Goal: Task Accomplishment & Management: Complete application form

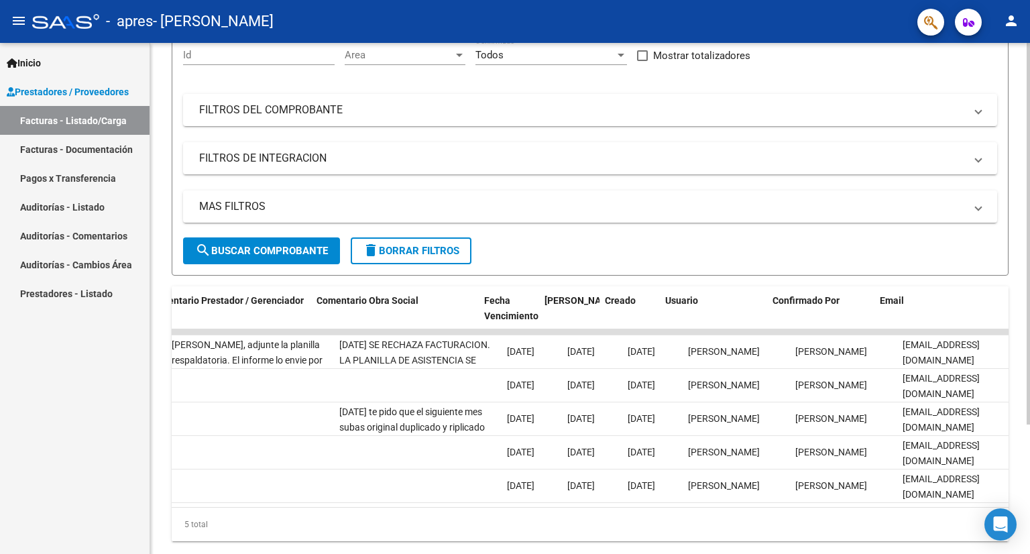
scroll to position [0, 1990]
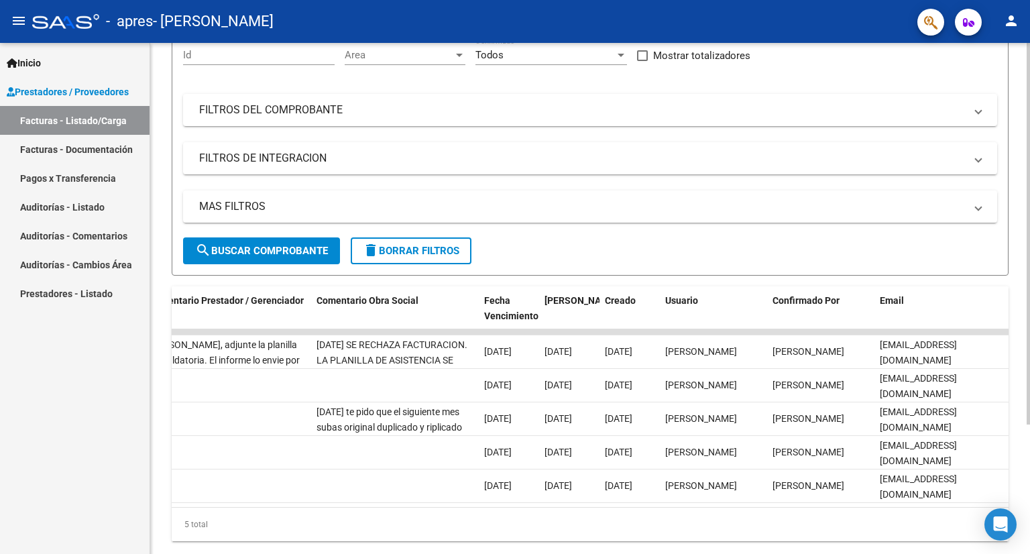
drag, startPoint x: 839, startPoint y: 504, endPoint x: 772, endPoint y: 522, distance: 68.8
click at [772, 522] on div "ID CAE Facturado x Orden De Area Razón Social CPBT Monto Fecha Cpbt Días desde …" at bounding box center [590, 413] width 837 height 255
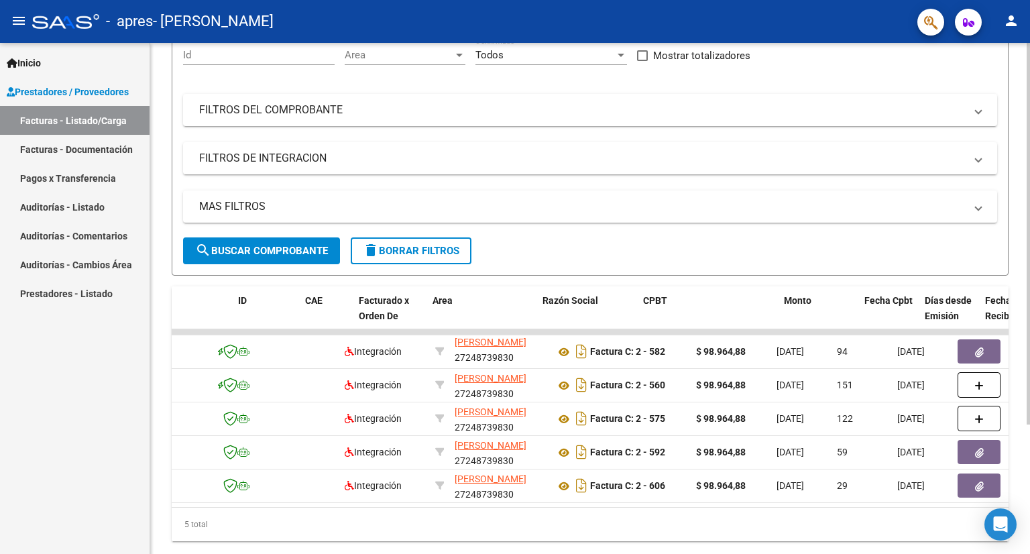
scroll to position [0, 0]
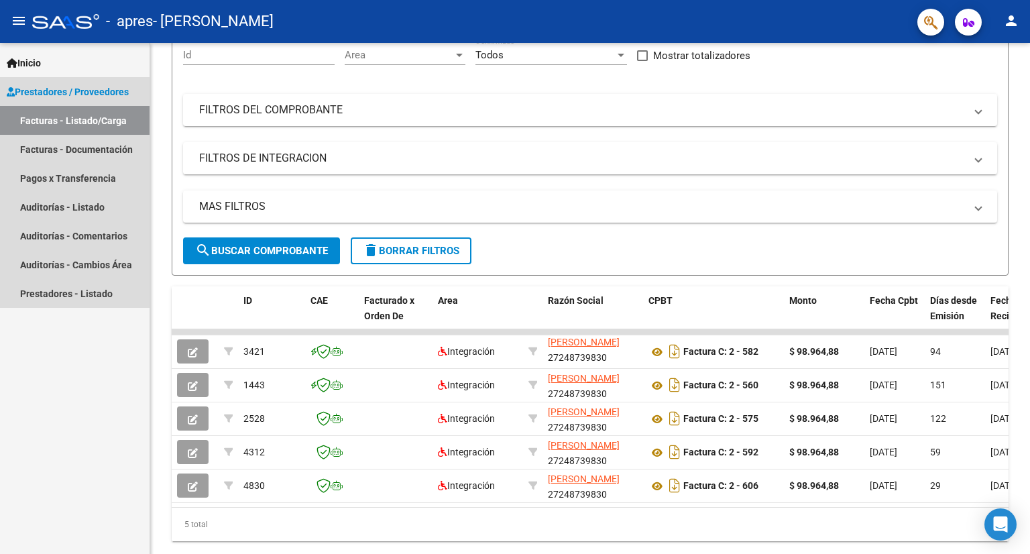
click at [95, 120] on link "Facturas - Listado/Carga" at bounding box center [74, 120] width 149 height 29
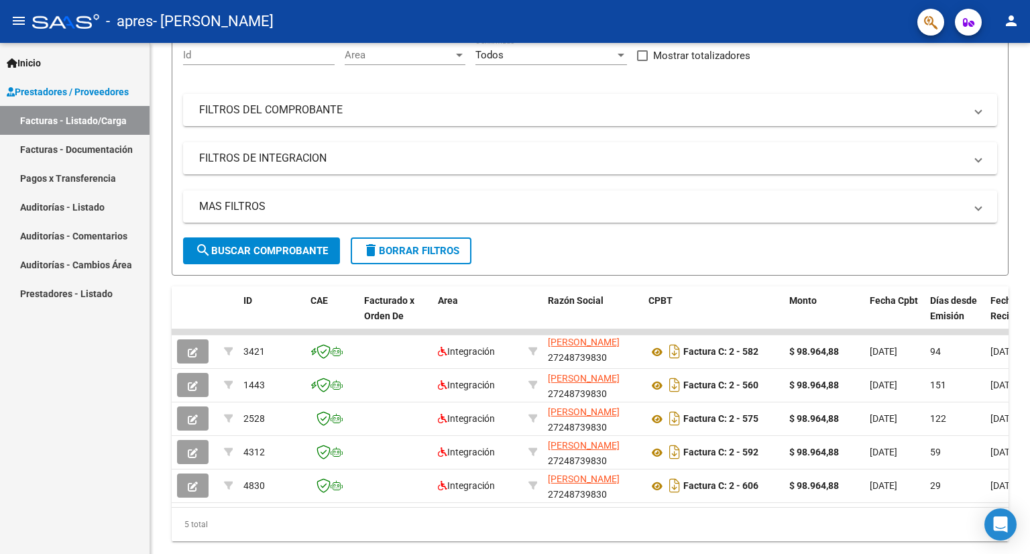
click at [95, 150] on link "Facturas - Documentación" at bounding box center [74, 149] width 149 height 29
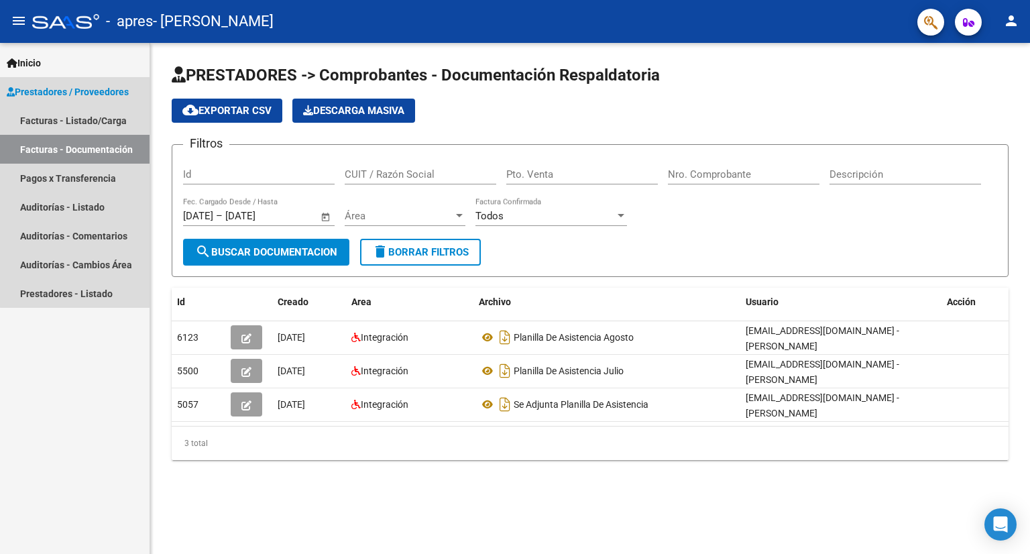
click at [92, 90] on span "Prestadores / Proveedores" at bounding box center [68, 91] width 122 height 15
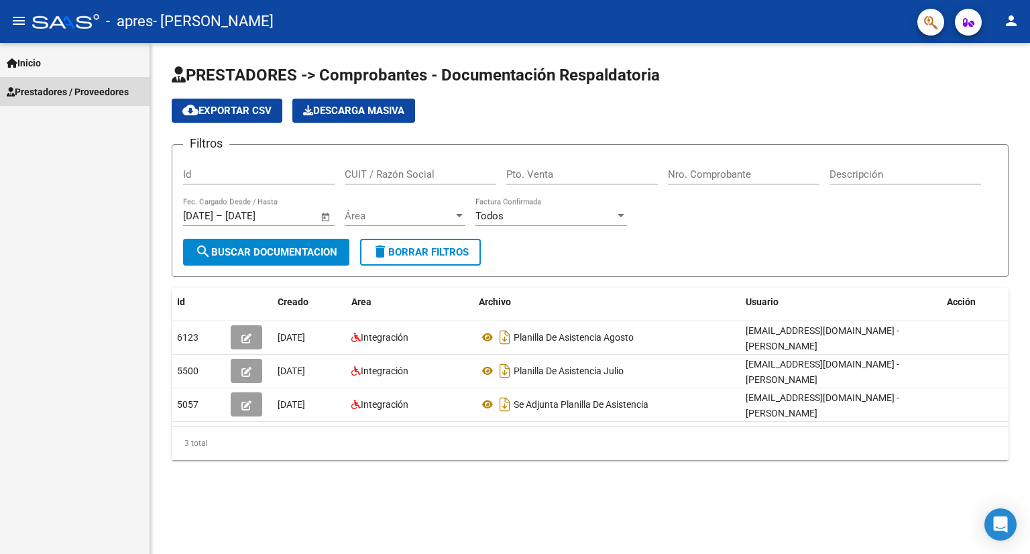
click at [78, 95] on span "Prestadores / Proveedores" at bounding box center [68, 91] width 122 height 15
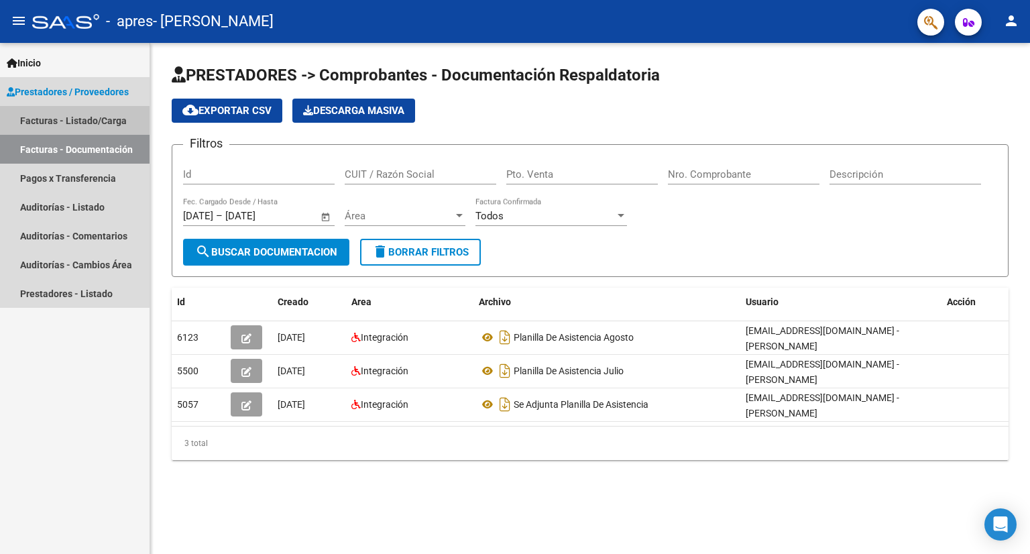
click at [67, 125] on link "Facturas - Listado/Carga" at bounding box center [74, 120] width 149 height 29
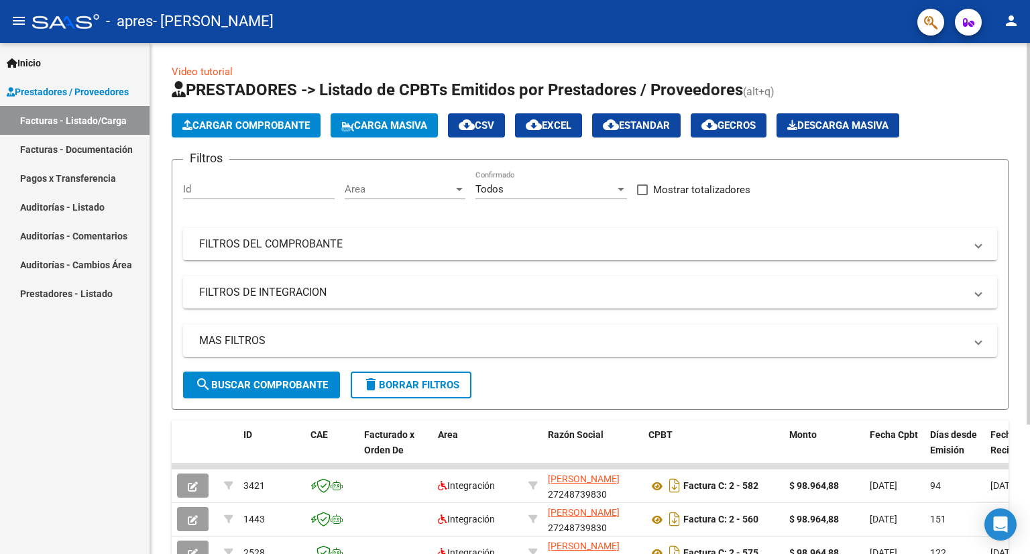
click at [267, 124] on span "Cargar Comprobante" at bounding box center [245, 125] width 127 height 12
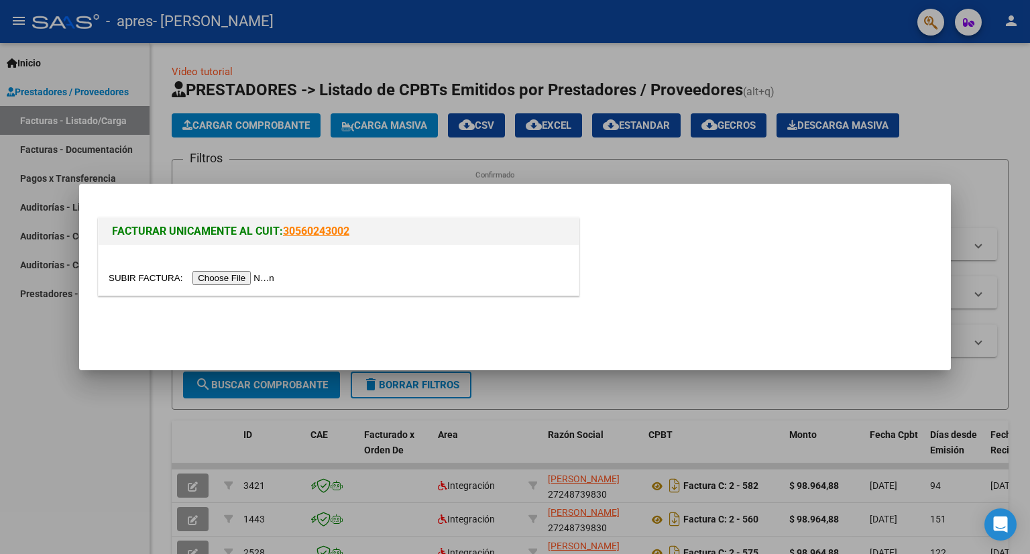
click at [236, 282] on input "file" at bounding box center [194, 278] width 170 height 14
click at [261, 282] on input "file" at bounding box center [194, 278] width 170 height 14
click at [214, 274] on input "file" at bounding box center [194, 278] width 170 height 14
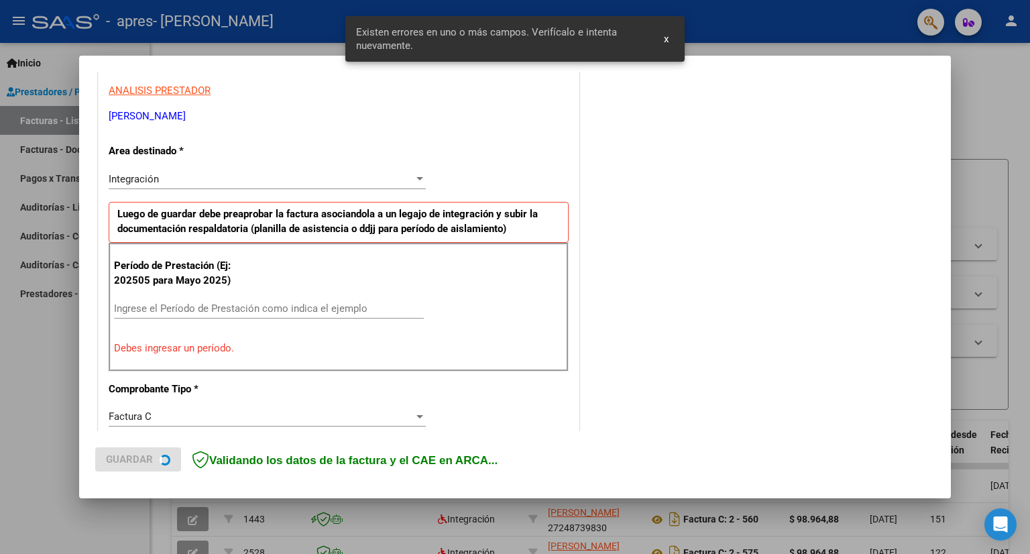
scroll to position [260, 0]
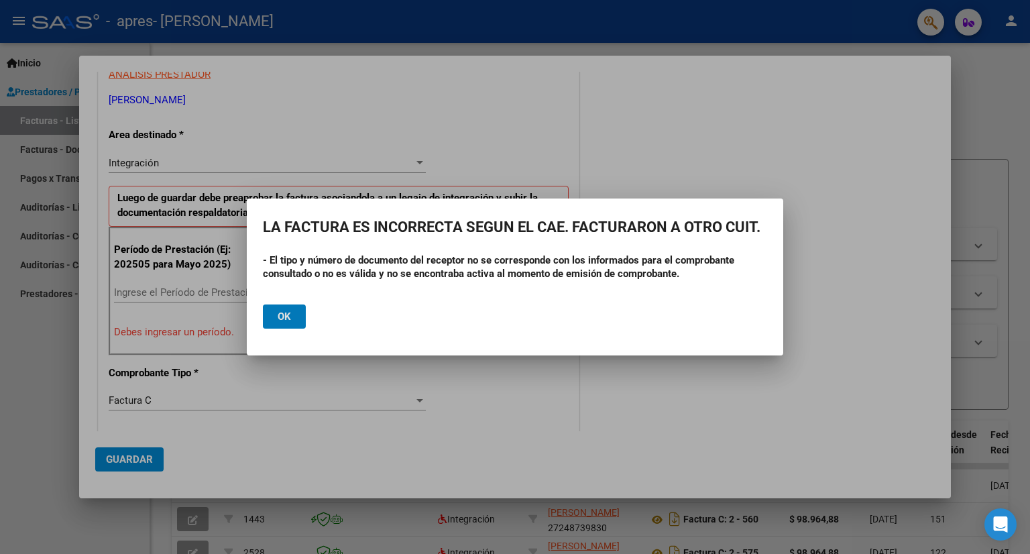
click at [284, 318] on span "Ok" at bounding box center [284, 316] width 13 height 12
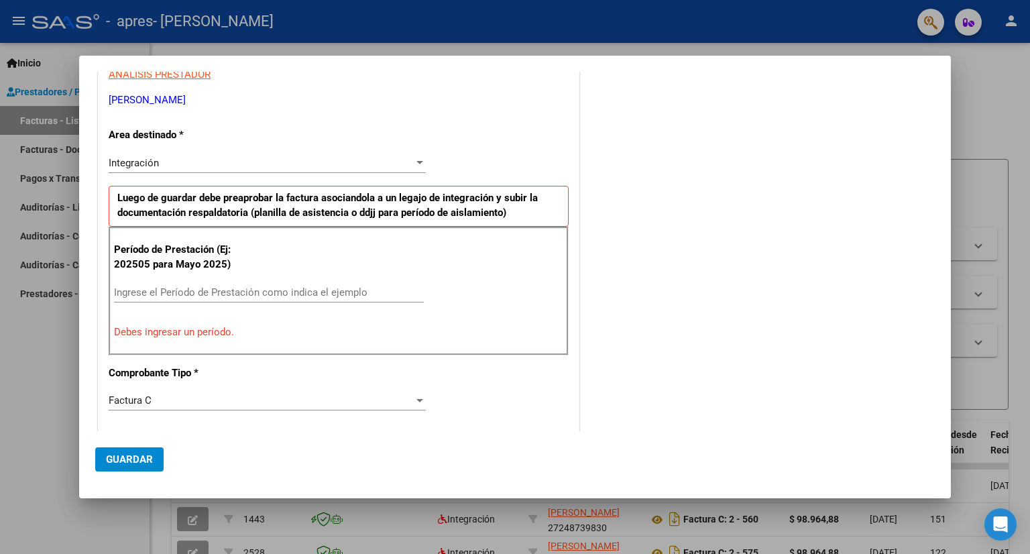
scroll to position [0, 0]
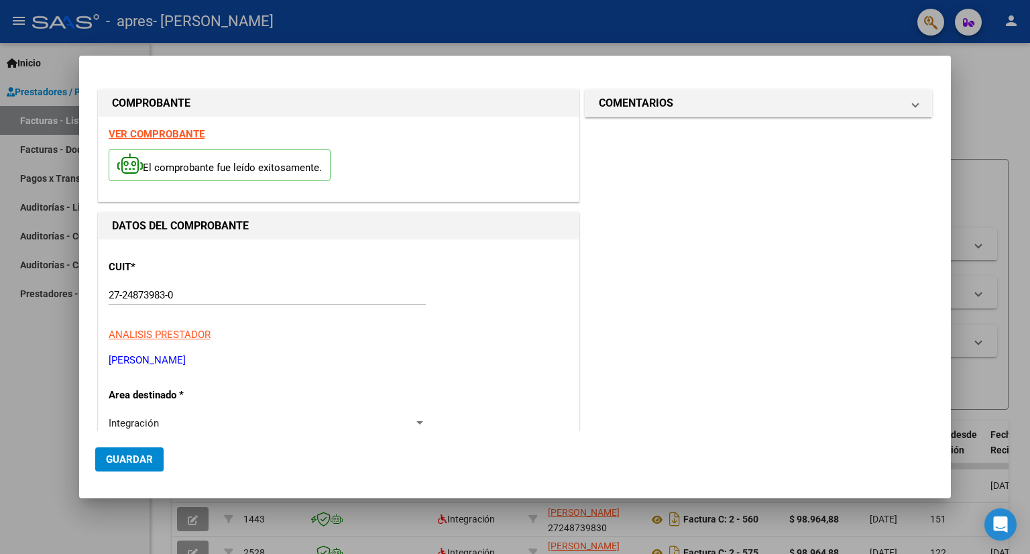
click at [156, 132] on strong "VER COMPROBANTE" at bounding box center [157, 134] width 96 height 12
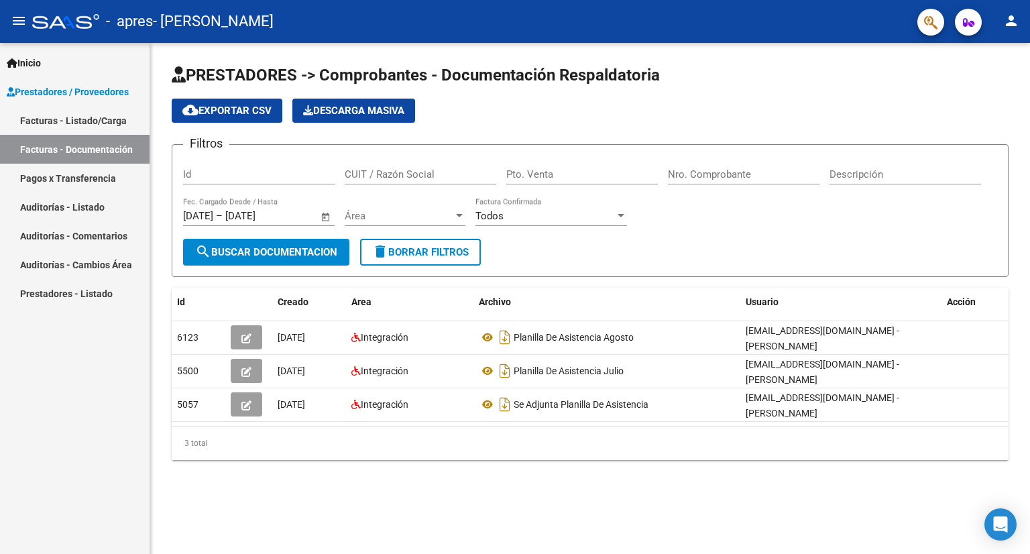
click at [88, 146] on link "Facturas - Documentación" at bounding box center [74, 149] width 149 height 29
click at [90, 125] on link "Facturas - Listado/Carga" at bounding box center [74, 120] width 149 height 29
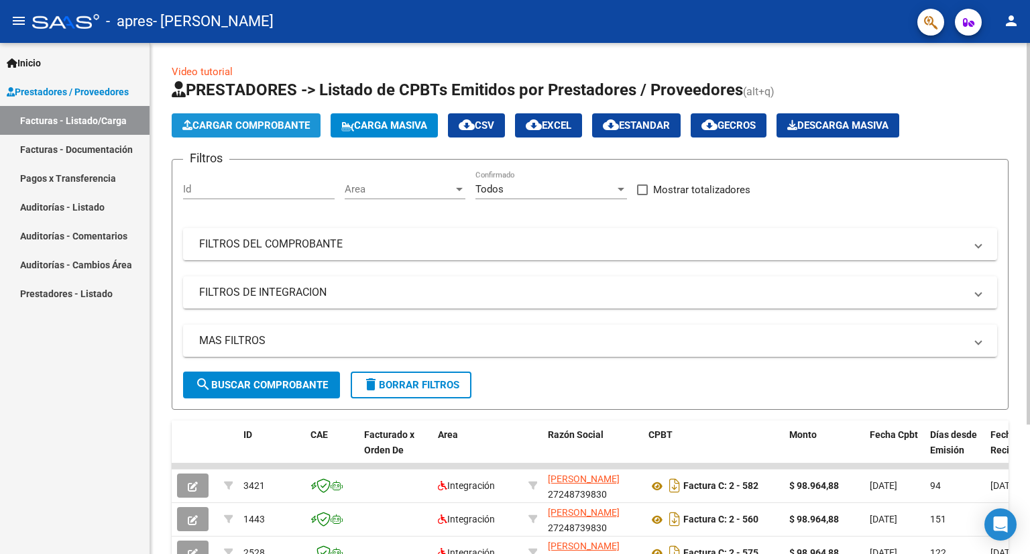
click at [274, 127] on span "Cargar Comprobante" at bounding box center [245, 125] width 127 height 12
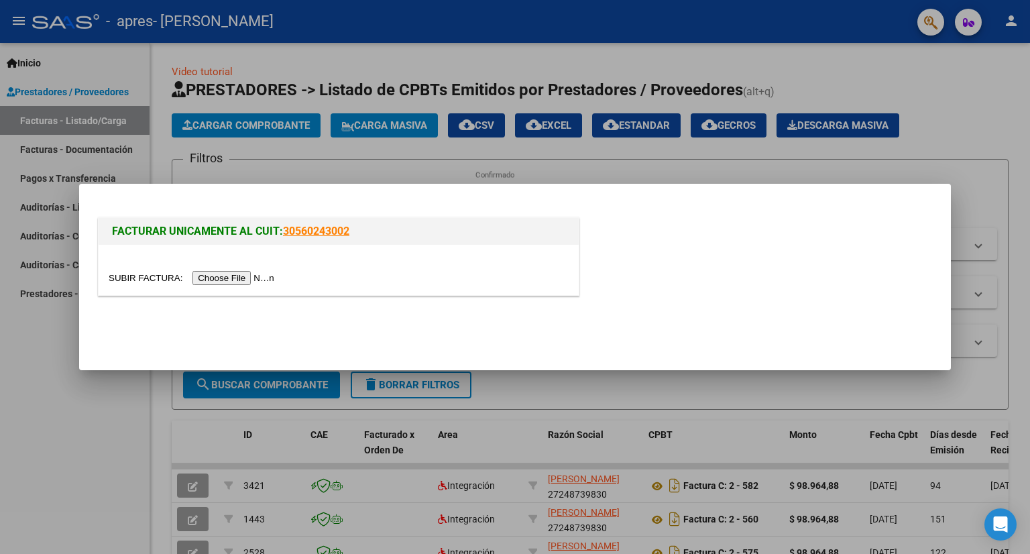
click at [229, 280] on input "file" at bounding box center [194, 278] width 170 height 14
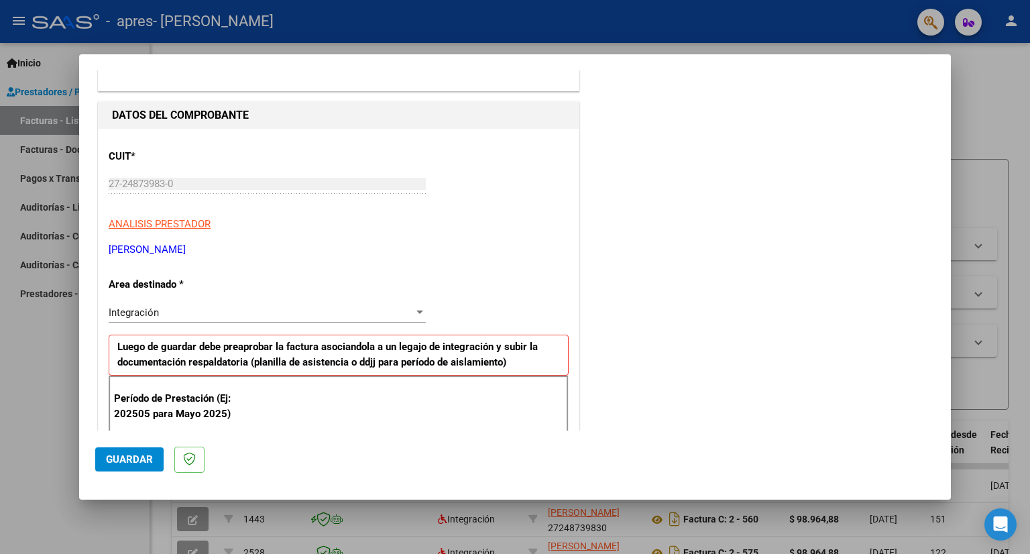
scroll to position [134, 0]
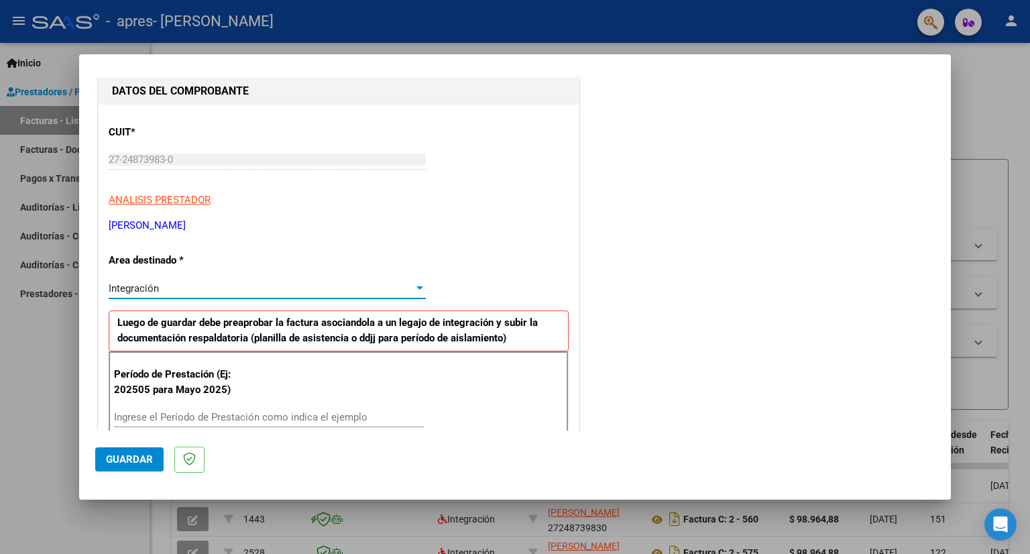
click at [416, 289] on div at bounding box center [419, 287] width 7 height 3
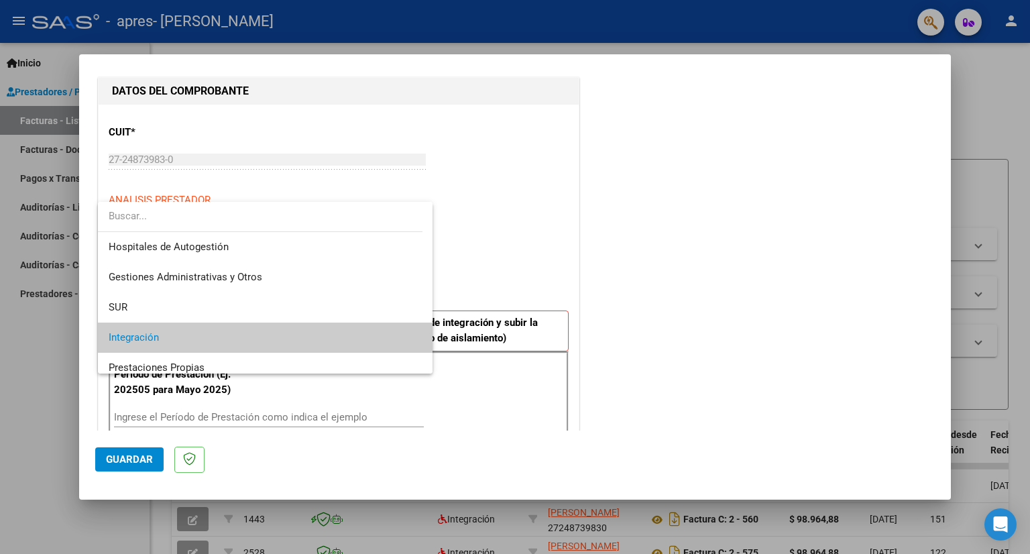
scroll to position [50, 0]
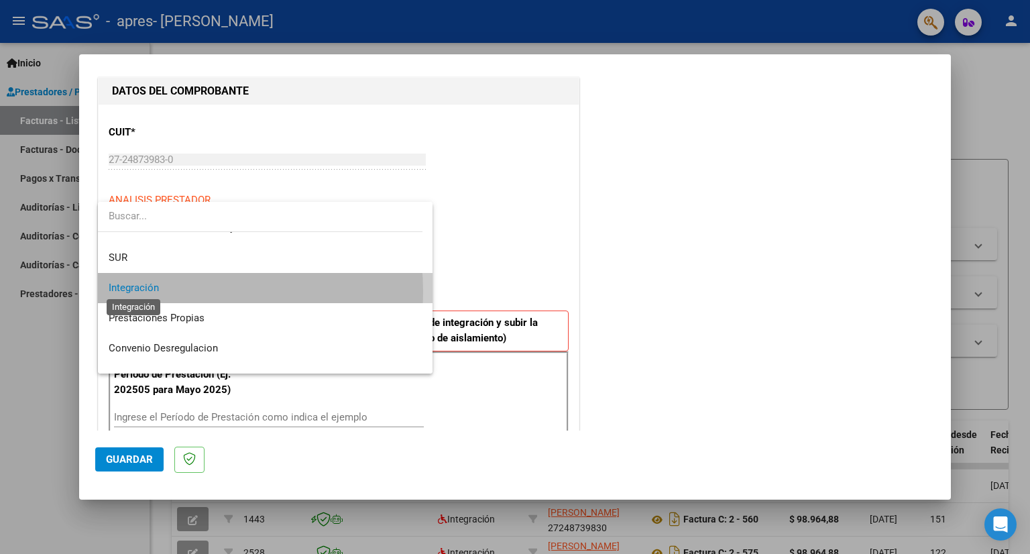
click at [155, 292] on span "Integración" at bounding box center [134, 288] width 50 height 12
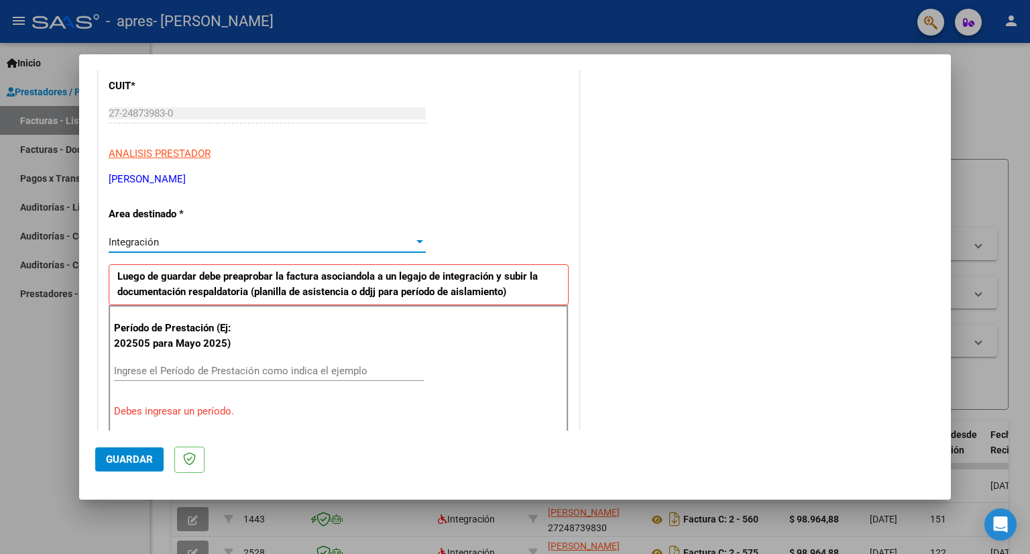
scroll to position [201, 0]
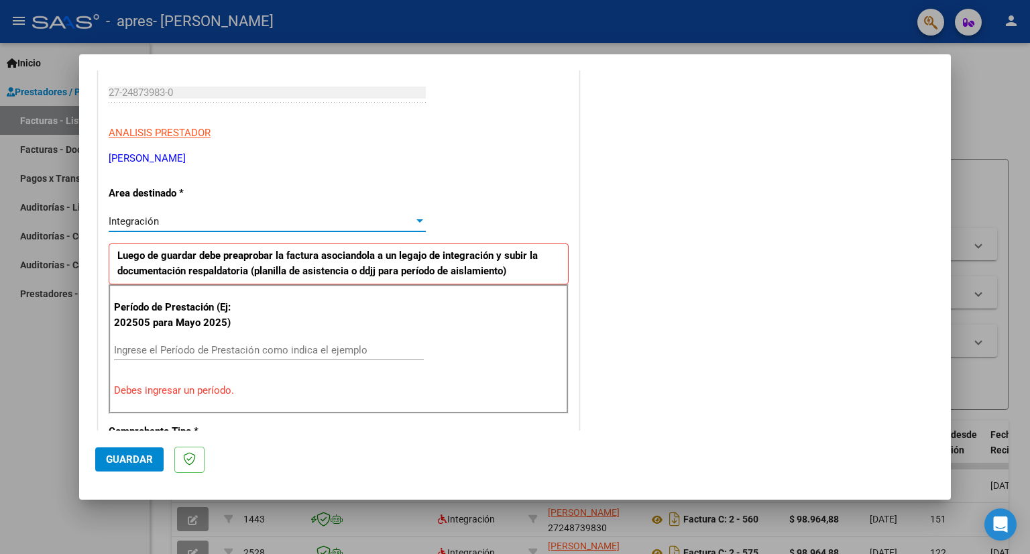
click at [182, 353] on input "Ingrese el Período de Prestación como indica el ejemplo" at bounding box center [269, 350] width 310 height 12
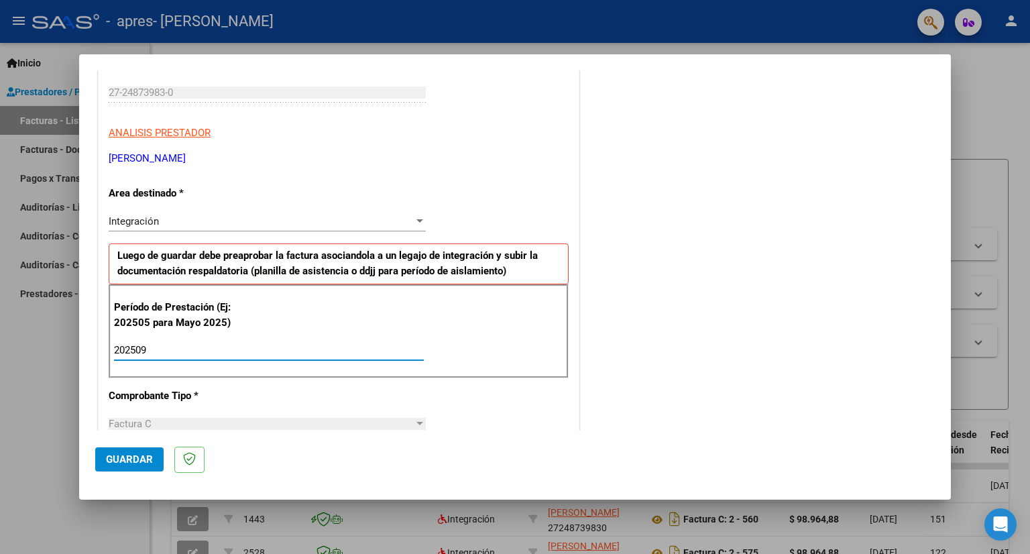
type input "202509"
click at [509, 425] on div "CUIT * 27-24873983-0 Ingresar CUIT ANALISIS PRESTADOR [PERSON_NAME] [PERSON_NAM…" at bounding box center [339, 542] width 480 height 1009
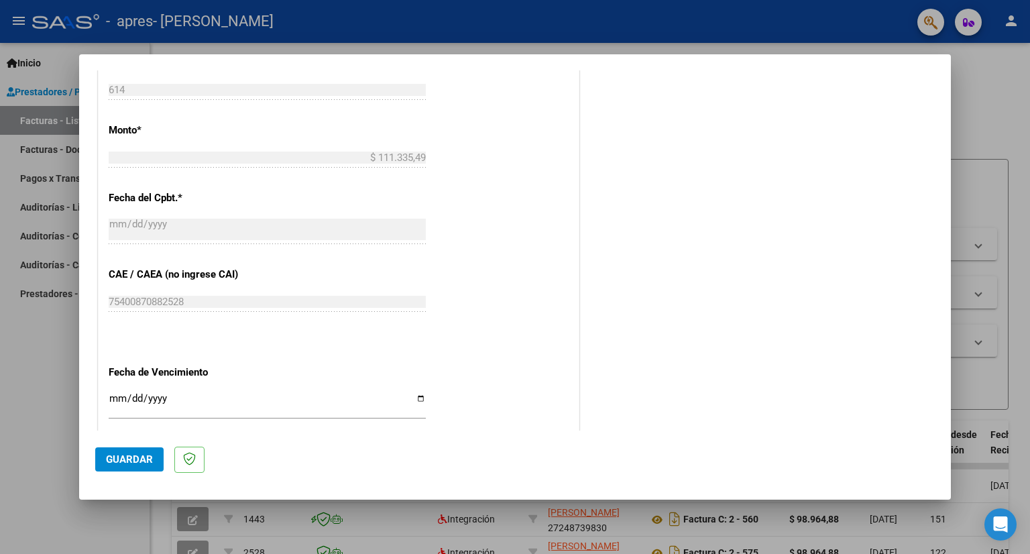
scroll to position [737, 0]
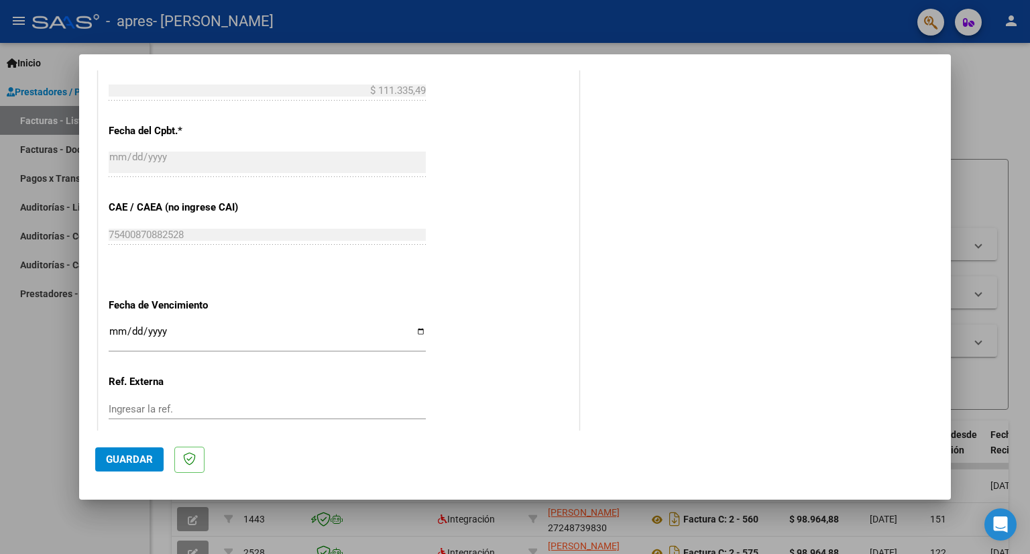
click at [143, 338] on input "Ingresar la fecha" at bounding box center [267, 336] width 317 height 21
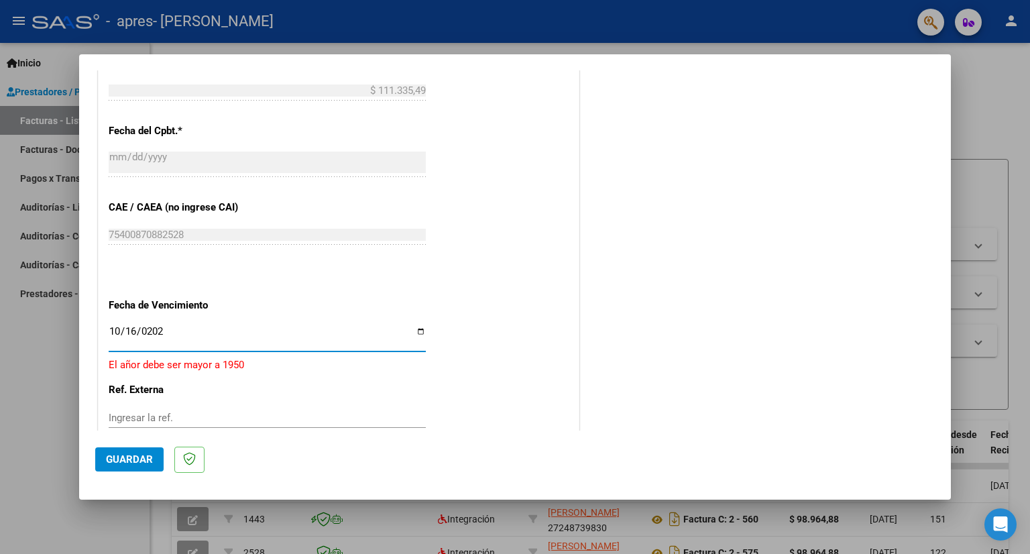
type input "[DATE]"
click at [534, 337] on div "CUIT * 27-24873983-0 Ingresar CUIT ANALISIS PRESTADOR [PERSON_NAME] [PERSON_NAM…" at bounding box center [339, 5] width 480 height 1009
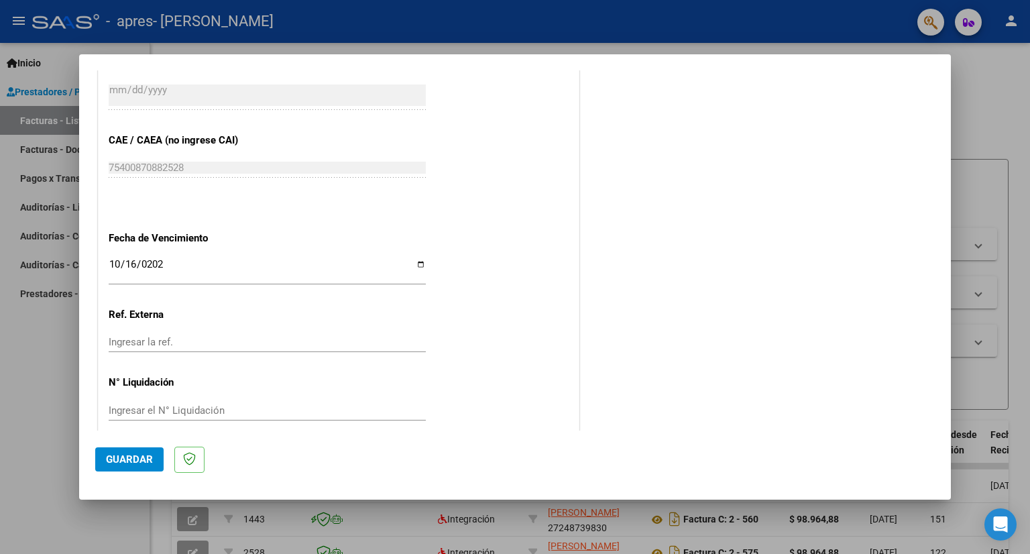
scroll to position [818, 0]
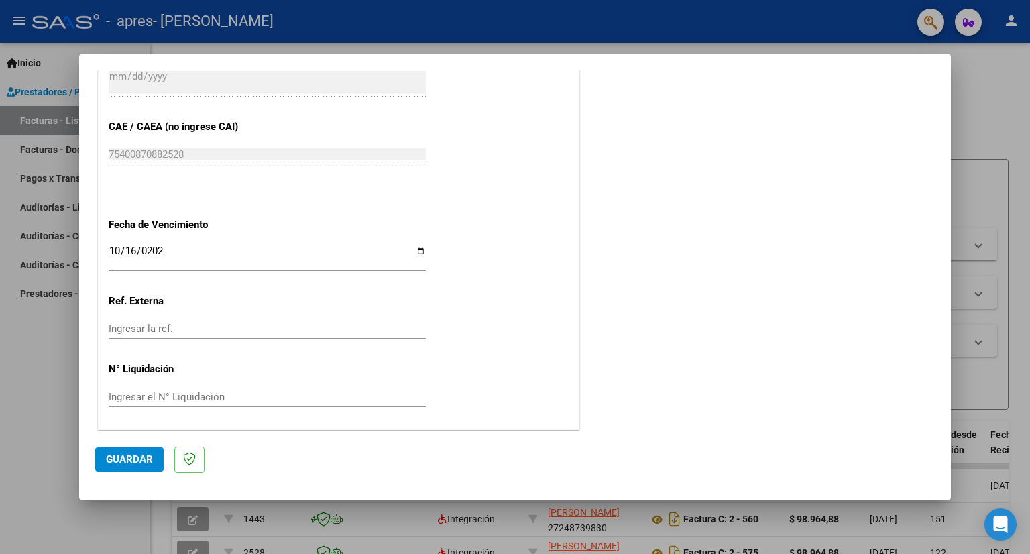
click at [154, 458] on button "Guardar" at bounding box center [129, 459] width 68 height 24
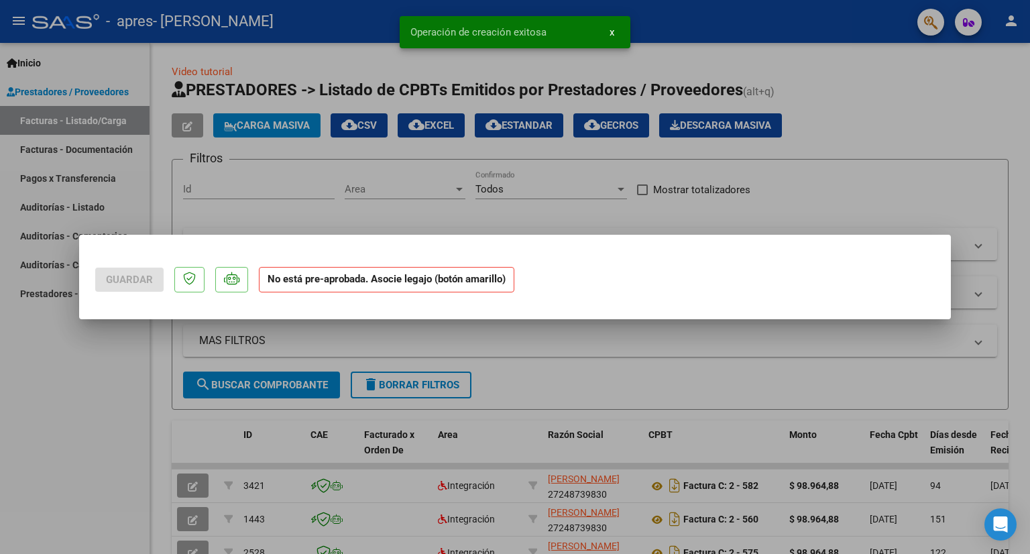
scroll to position [0, 0]
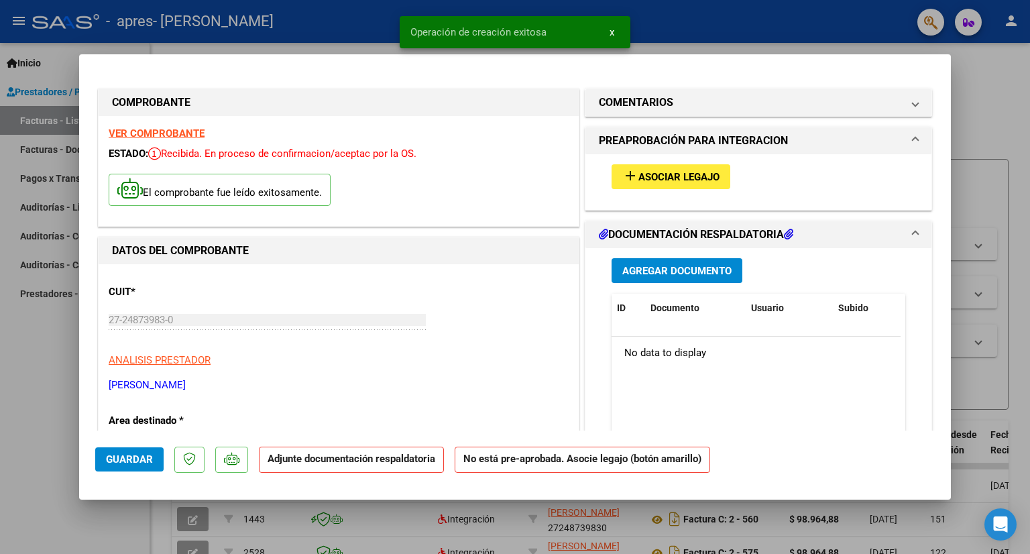
click at [675, 180] on span "Asociar Legajo" at bounding box center [678, 177] width 81 height 12
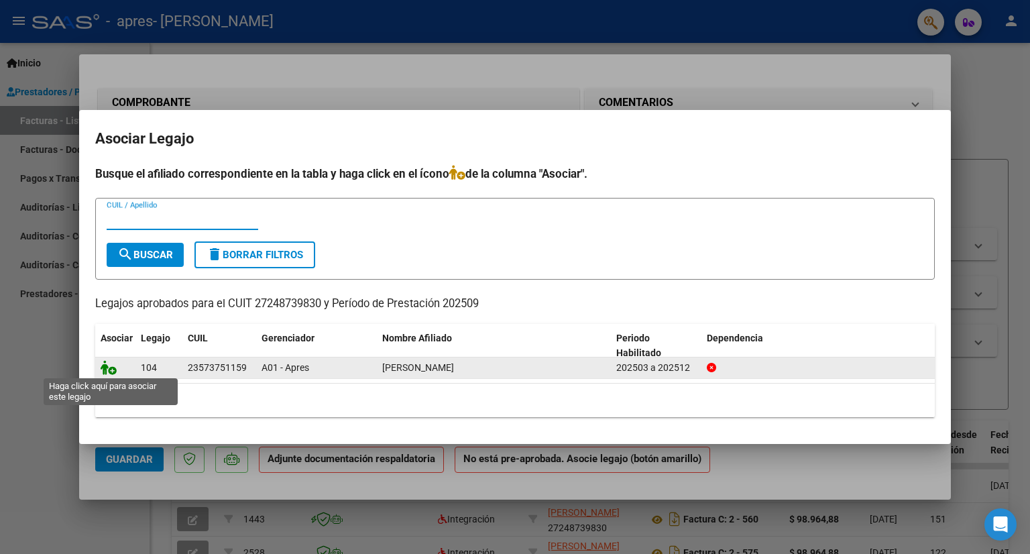
click at [113, 370] on icon at bounding box center [109, 367] width 16 height 15
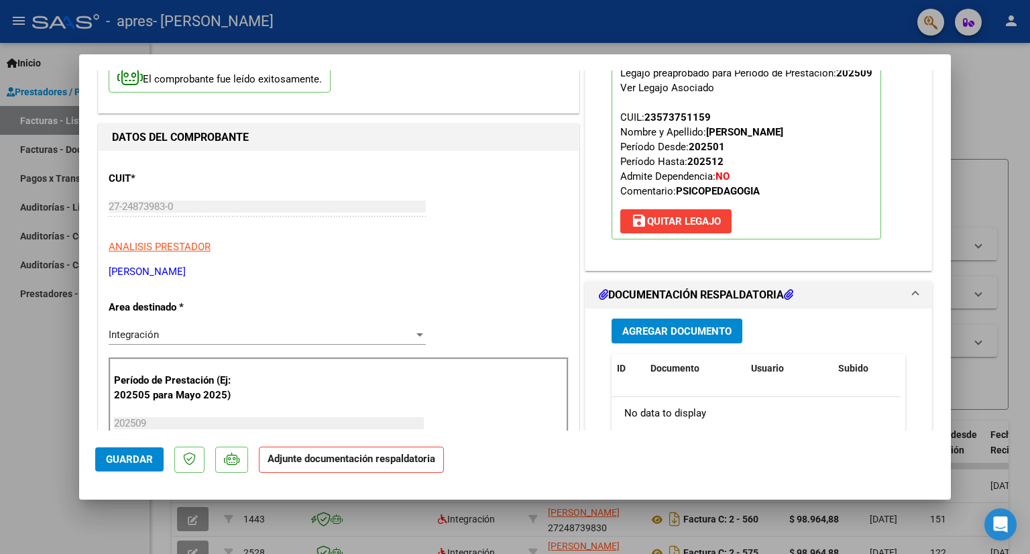
scroll to position [134, 0]
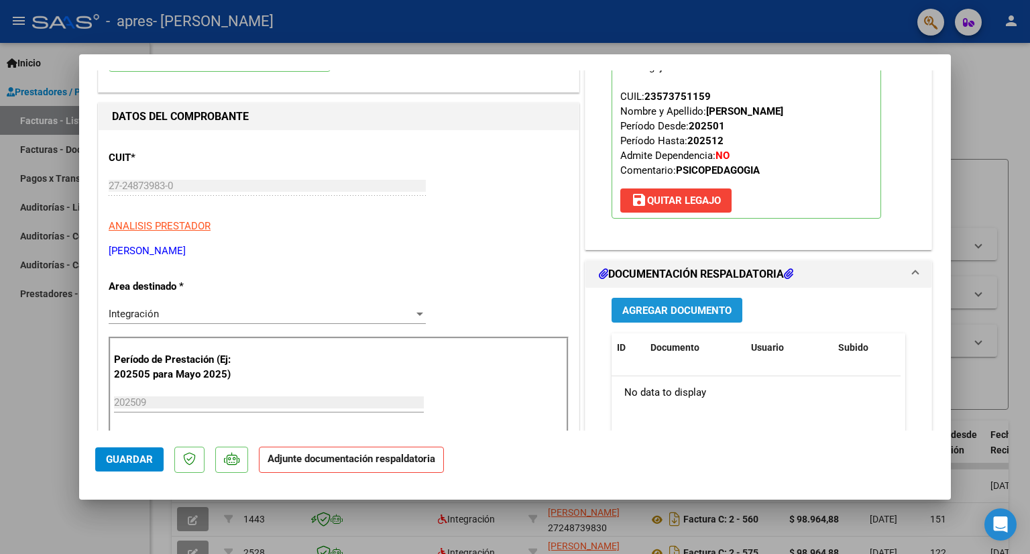
click at [713, 308] on span "Agregar Documento" at bounding box center [676, 310] width 109 height 12
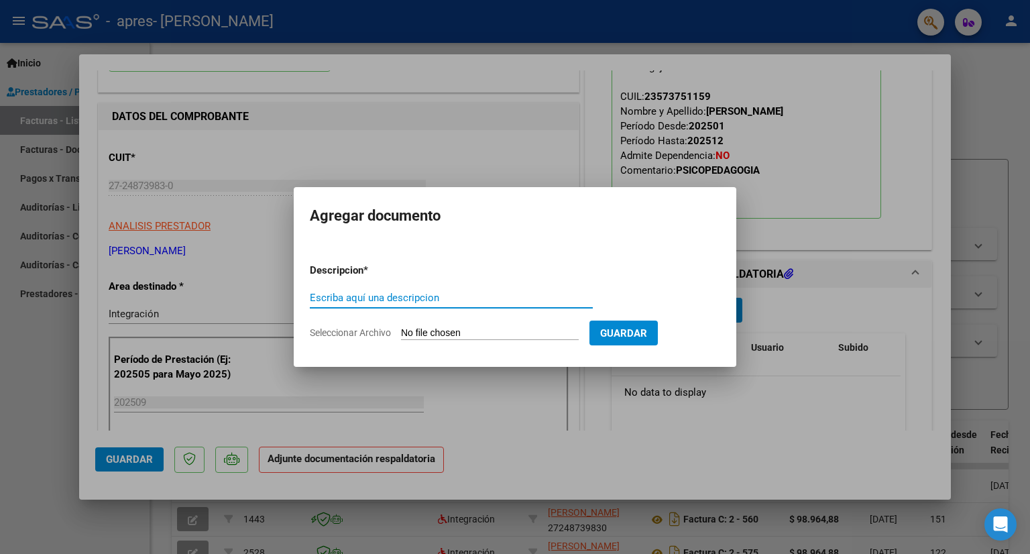
click at [459, 328] on input "Seleccionar Archivo" at bounding box center [490, 333] width 178 height 13
type input "C:\fakepath\ASISTENCIA SEPTIEMBRE.png"
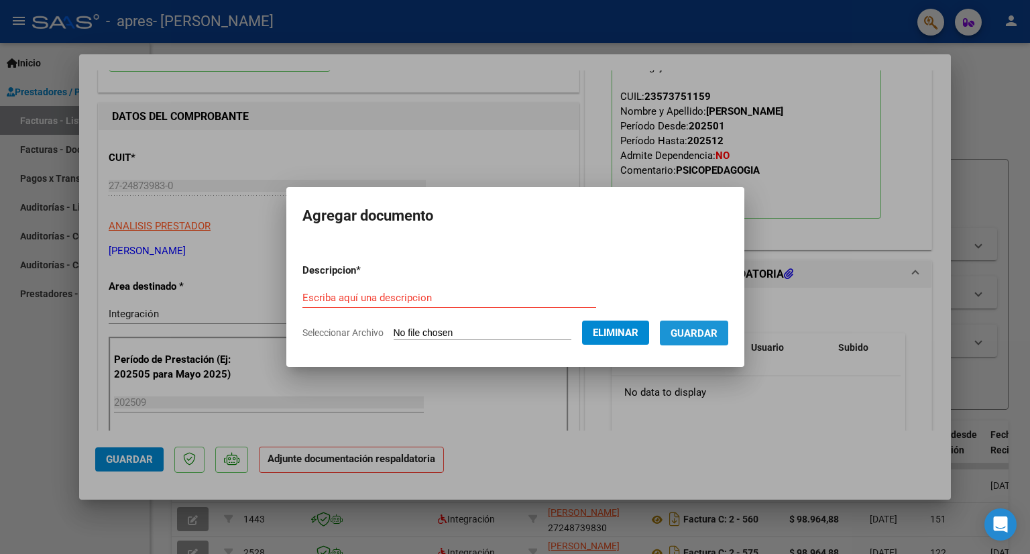
click at [689, 330] on span "Guardar" at bounding box center [693, 333] width 47 height 12
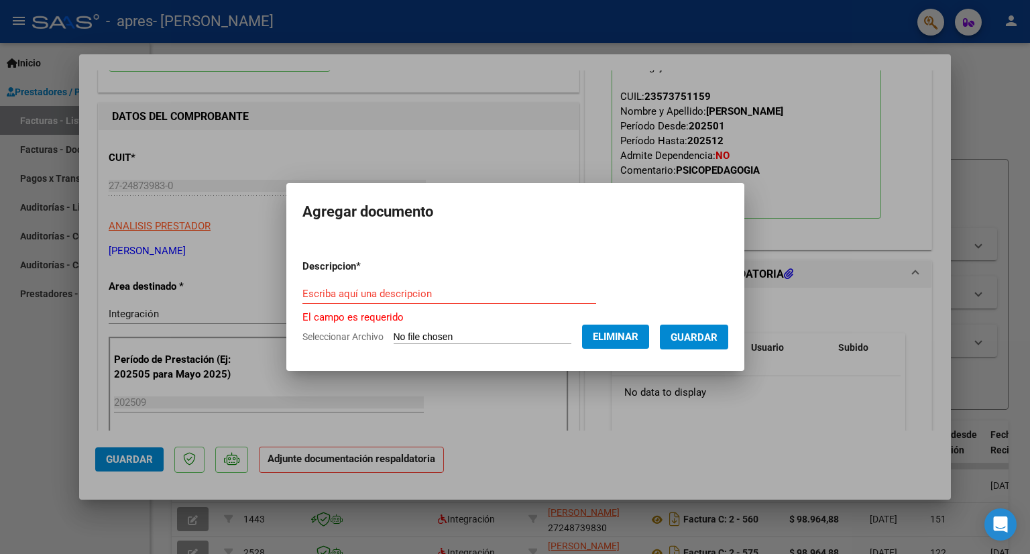
click at [333, 288] on input "Escriba aquí una descripcion" at bounding box center [449, 294] width 294 height 12
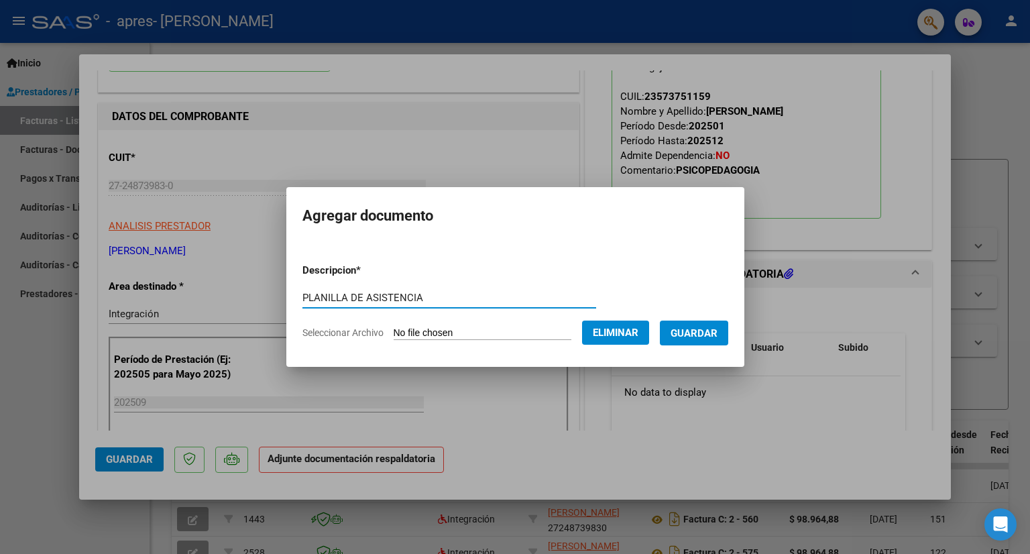
type input "PLANILLA DE ASISTENCIA"
click at [713, 327] on span "Guardar" at bounding box center [693, 333] width 47 height 12
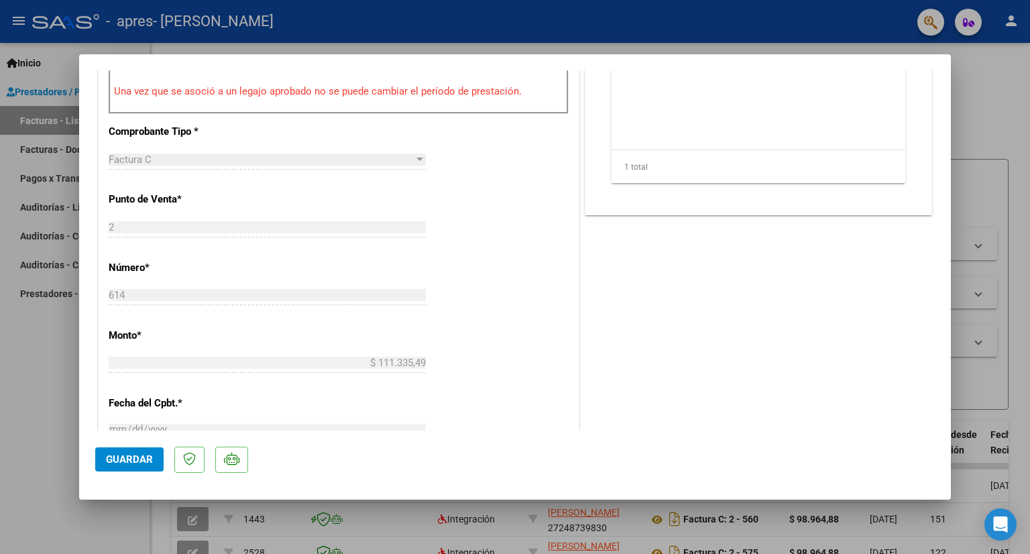
scroll to position [536, 0]
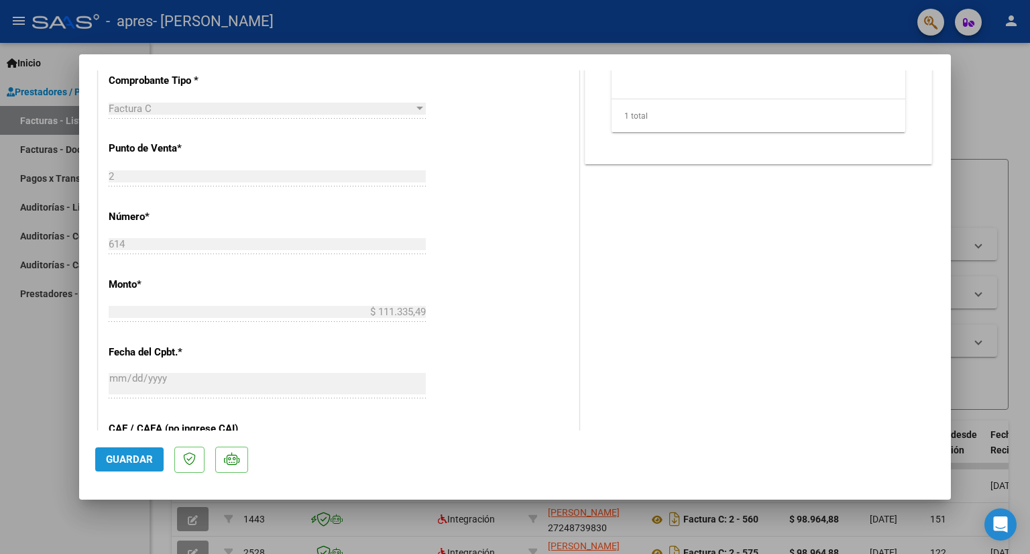
click at [131, 464] on span "Guardar" at bounding box center [129, 459] width 47 height 12
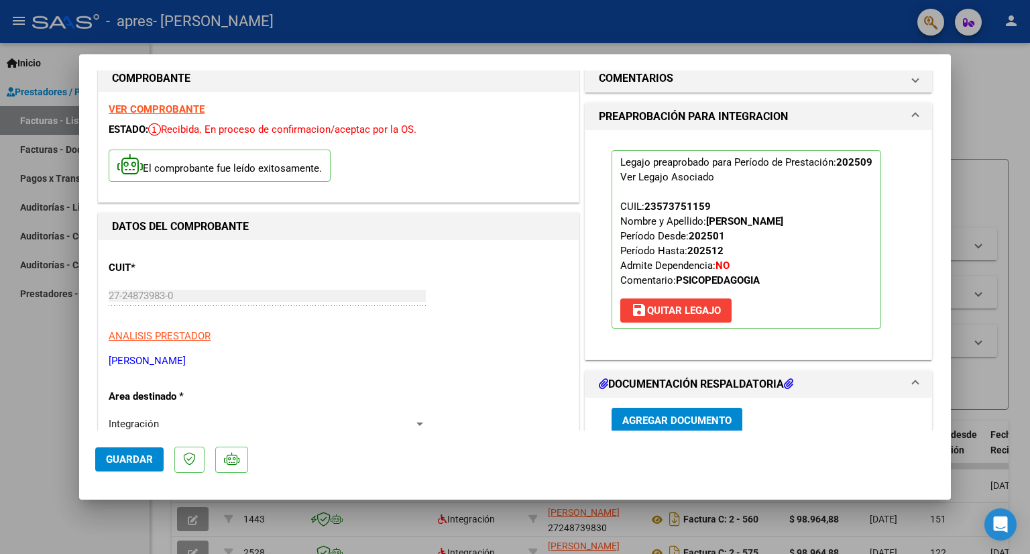
scroll to position [0, 0]
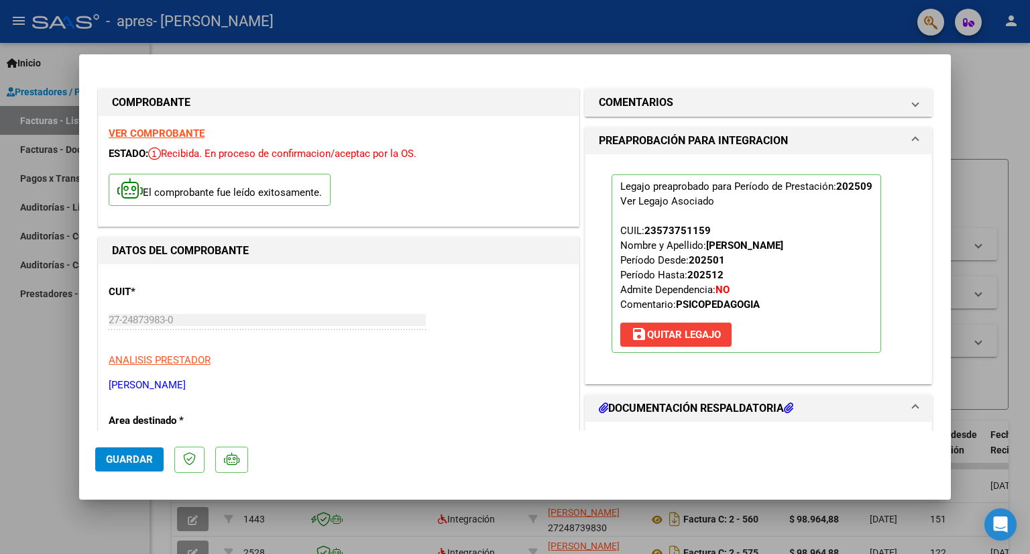
click at [1008, 198] on div at bounding box center [515, 277] width 1030 height 554
type input "$ 0,00"
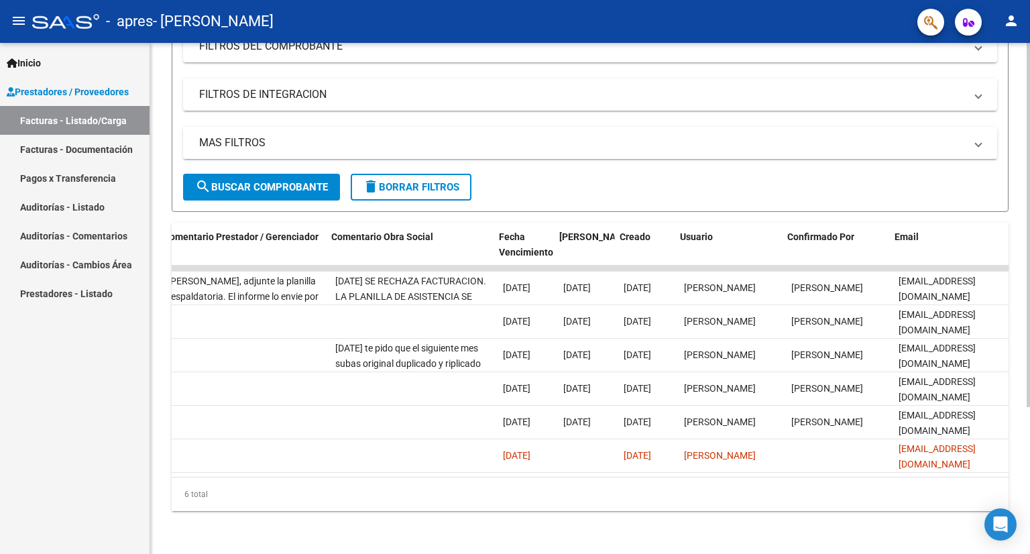
scroll to position [0, 1990]
